Goal: Transaction & Acquisition: Purchase product/service

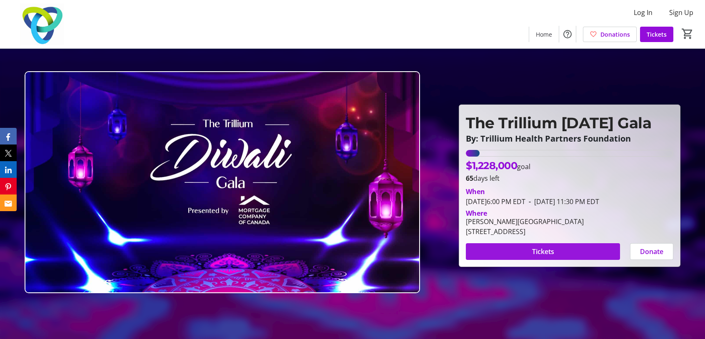
click at [580, 254] on span at bounding box center [543, 252] width 154 height 20
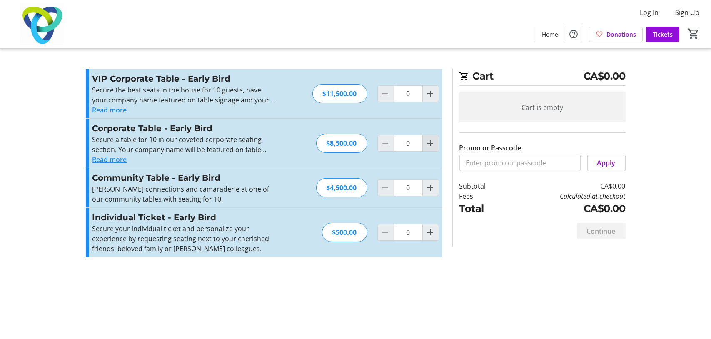
click at [431, 145] on mat-icon "Increment by one" at bounding box center [431, 143] width 10 height 10
type input "1"
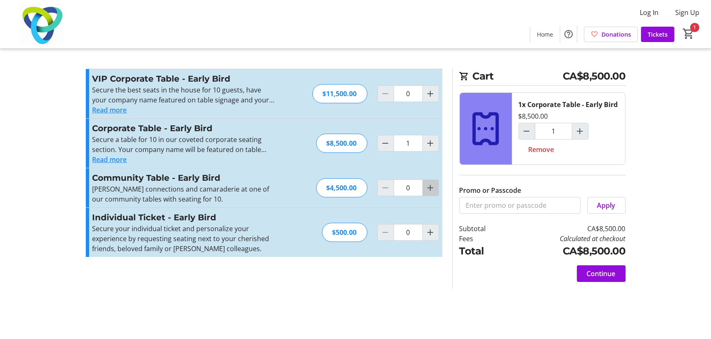
click at [432, 195] on span "Increment by one" at bounding box center [431, 188] width 16 height 16
type input "1"
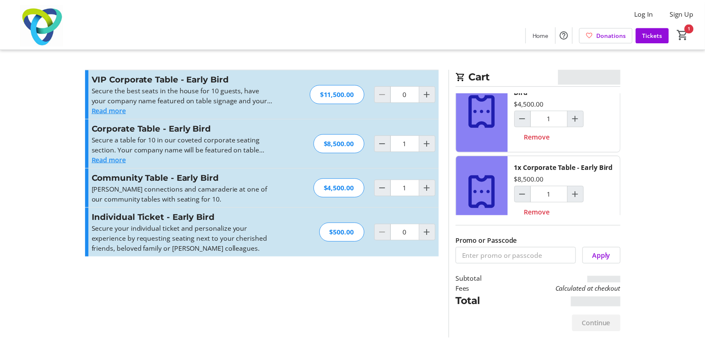
scroll to position [45, 0]
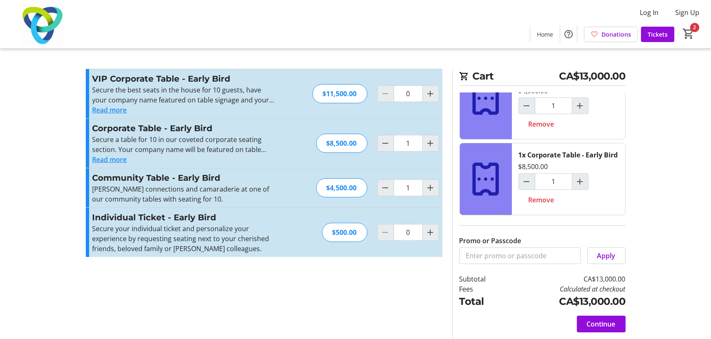
drag, startPoint x: 595, startPoint y: 322, endPoint x: 588, endPoint y: 315, distance: 9.8
click at [596, 322] on span "Continue" at bounding box center [601, 324] width 29 height 10
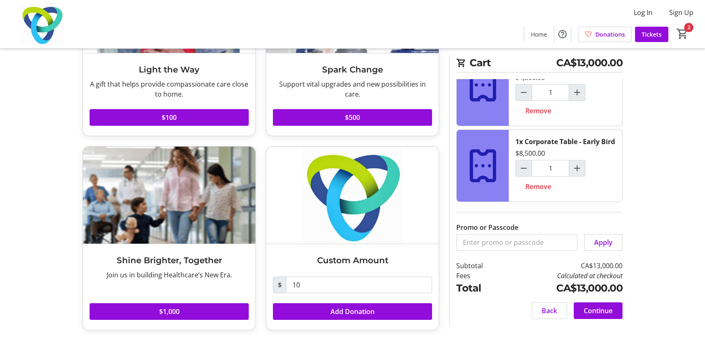
scroll to position [139, 0]
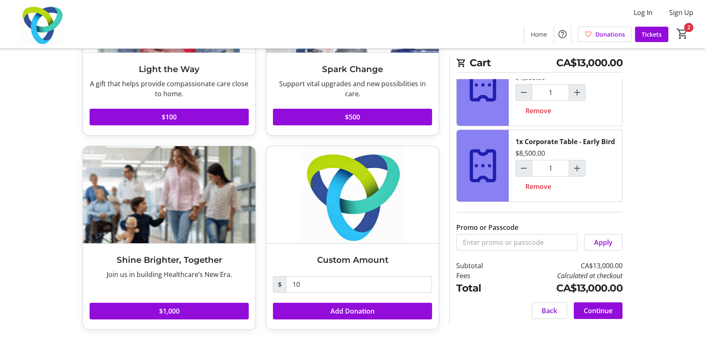
click at [598, 312] on span "Continue" at bounding box center [598, 311] width 29 height 10
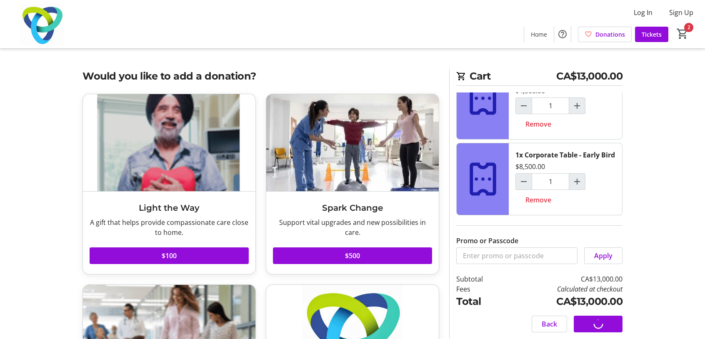
select select "CA"
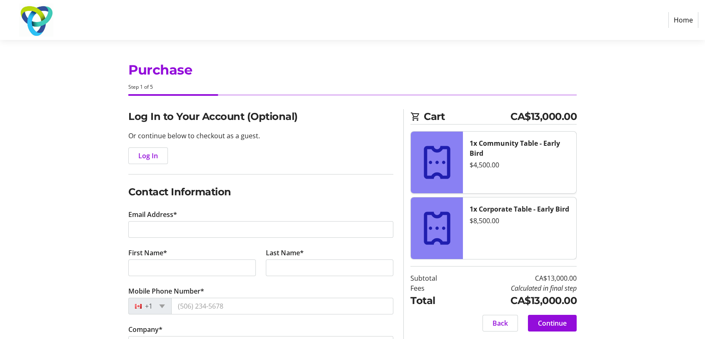
scroll to position [184, 0]
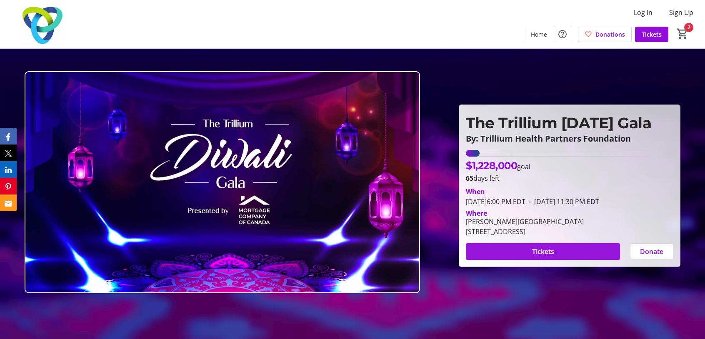
click at [564, 253] on span at bounding box center [543, 252] width 154 height 20
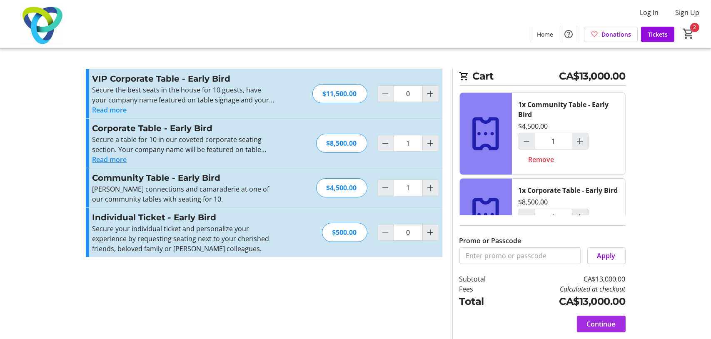
click at [590, 326] on span "Continue" at bounding box center [601, 324] width 29 height 10
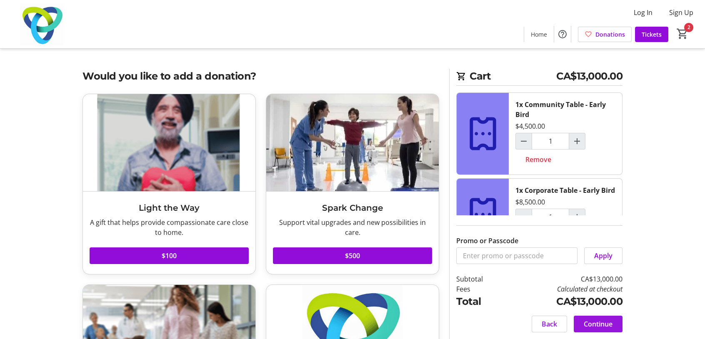
click at [590, 326] on span "Continue" at bounding box center [598, 324] width 29 height 10
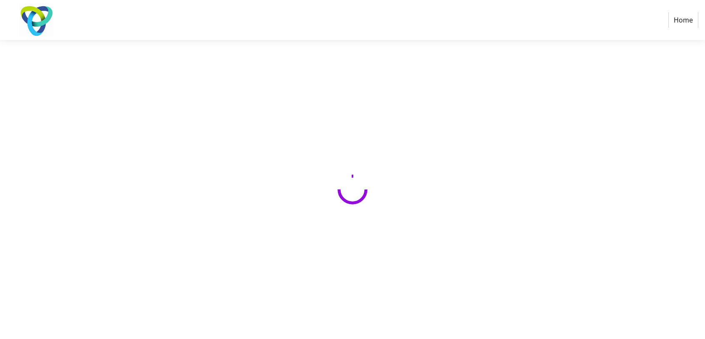
select select "CA"
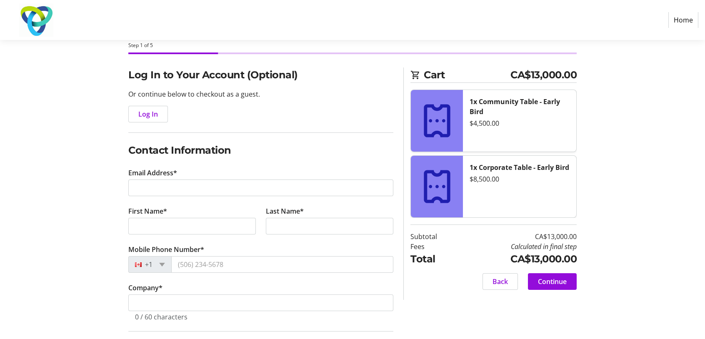
scroll to position [83, 0]
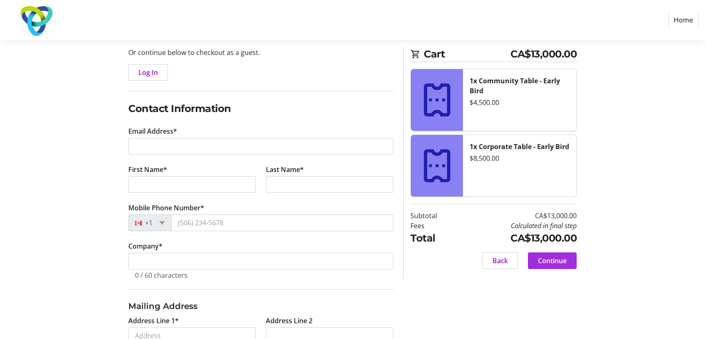
click at [551, 263] on span "Continue" at bounding box center [552, 261] width 29 height 10
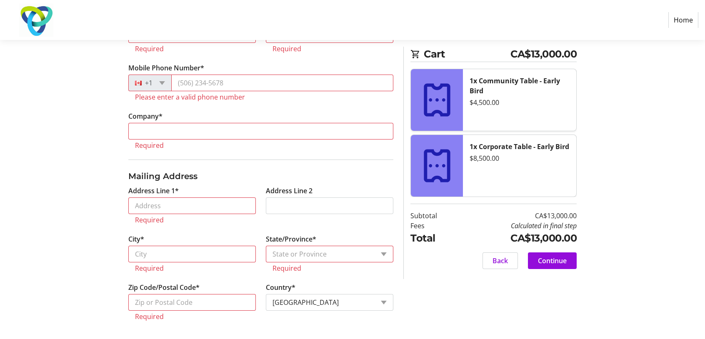
scroll to position [244, 0]
